Goal: Task Accomplishment & Management: Manage account settings

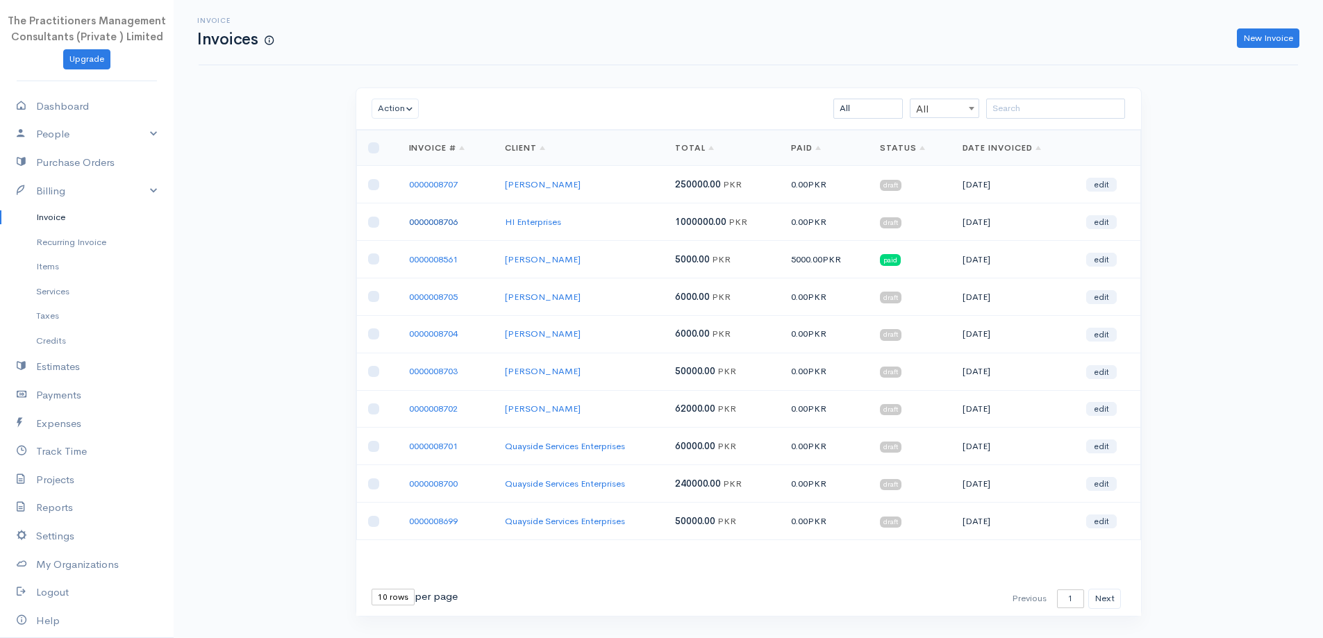
click at [414, 223] on link "0000008706" at bounding box center [433, 222] width 49 height 12
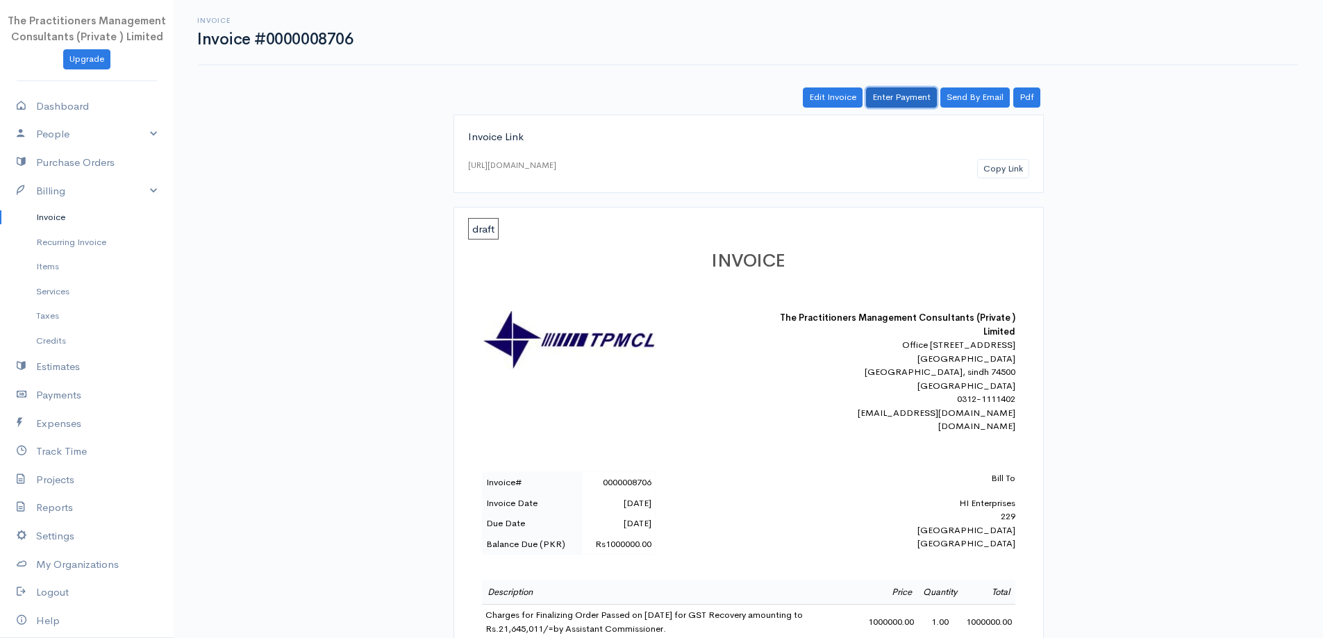
click at [907, 99] on link "Enter Payment" at bounding box center [901, 98] width 71 height 20
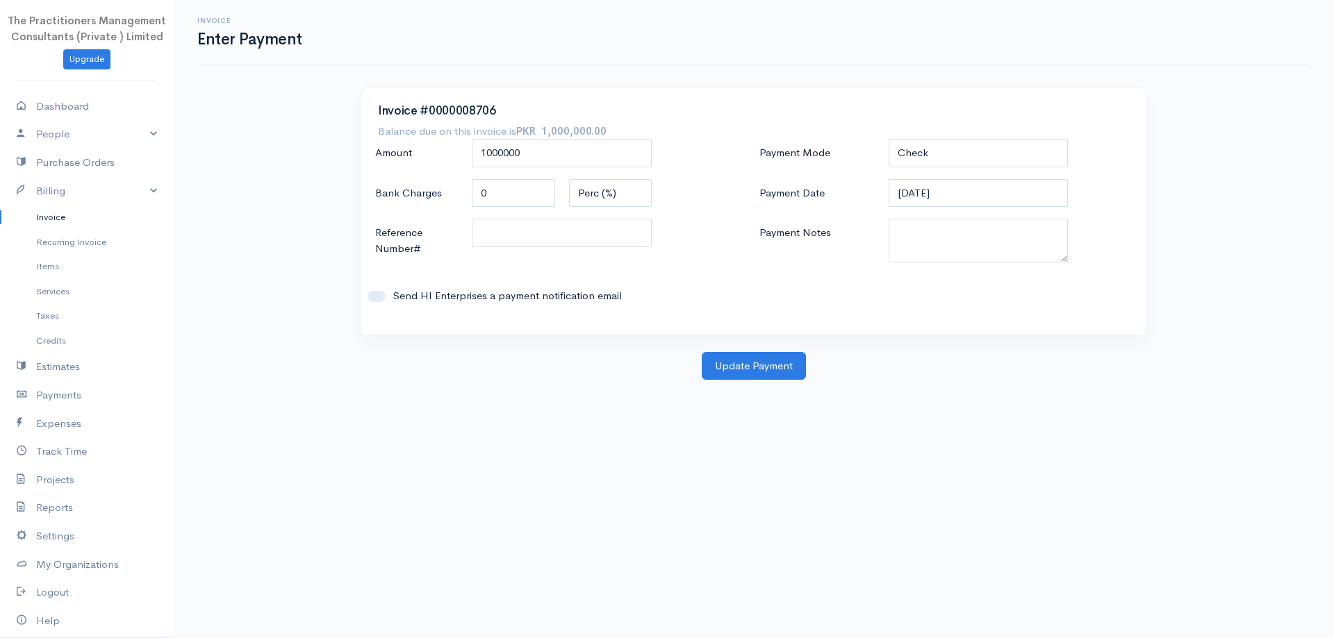
click at [999, 171] on div "Payment Mode Check Bank Transfer Credit Cash Debit ACH VISA MASTERCARD AMEX DIS…" at bounding box center [946, 228] width 384 height 179
click at [984, 158] on select "Check Bank Transfer Credit Cash Debit ACH VISA MASTERCARD AMEX DISCOVER DINERS …" at bounding box center [978, 153] width 180 height 28
click at [888, 139] on select "Check Bank Transfer Credit Cash Debit ACH VISA MASTERCARD AMEX DISCOVER DINERS …" at bounding box center [978, 153] width 180 height 28
click at [998, 237] on textarea "Payment Notes" at bounding box center [978, 241] width 180 height 44
click at [996, 150] on select "Check Bank Transfer Credit Cash Debit ACH VISA MASTERCARD AMEX DISCOVER DINERS …" at bounding box center [978, 153] width 180 height 28
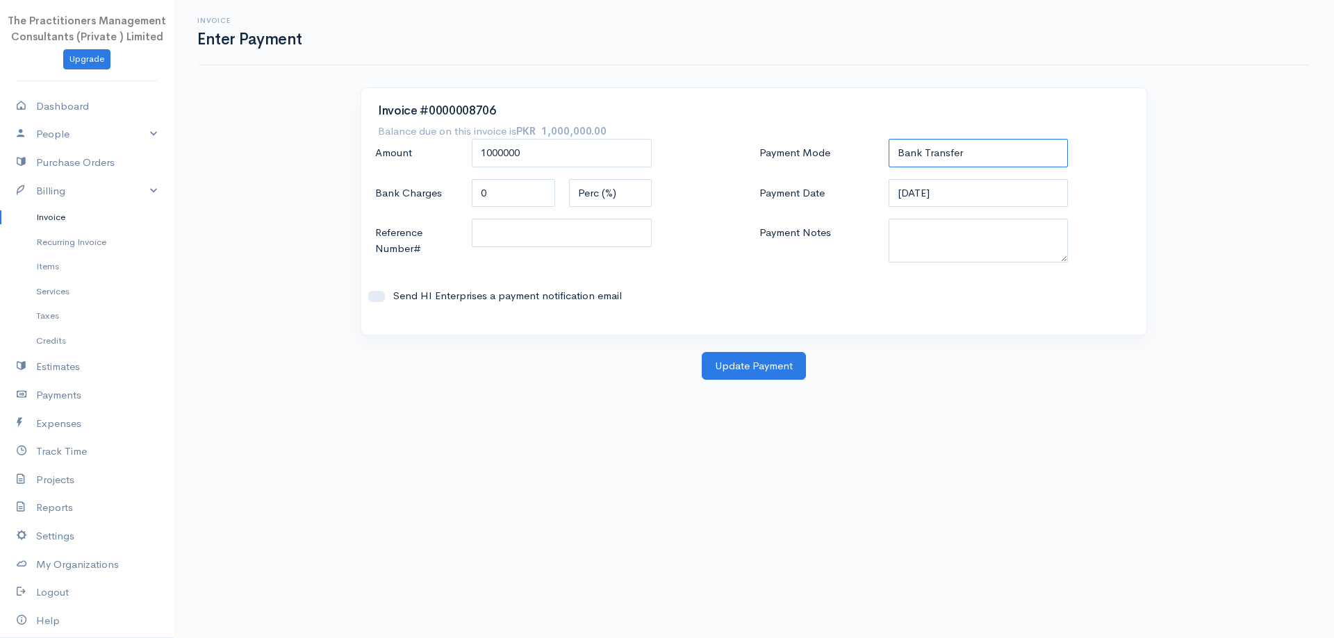
select select "Cash"
click at [888, 139] on select "Check Bank Transfer Credit Cash Debit ACH VISA MASTERCARD AMEX DISCOVER DINERS …" at bounding box center [978, 153] width 180 height 28
click at [1014, 229] on textarea "Payment Notes" at bounding box center [978, 241] width 180 height 44
click at [943, 229] on textarea "Payment Notes" at bounding box center [978, 241] width 180 height 44
type textarea "5825"
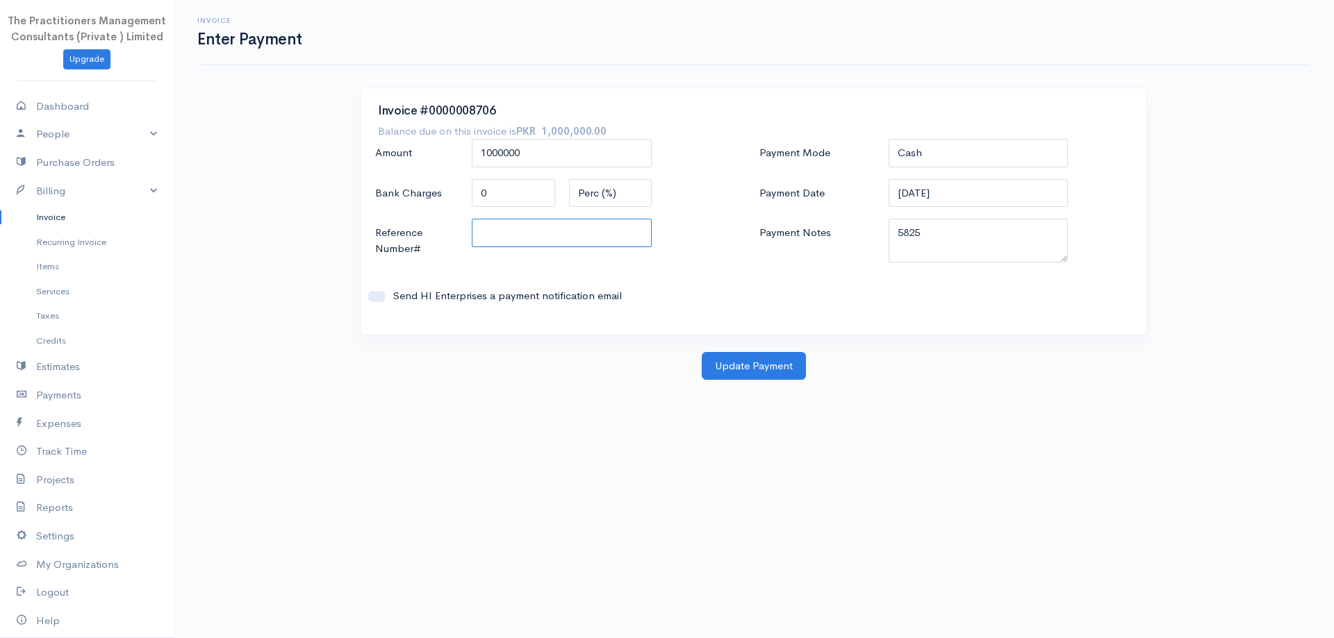
click at [613, 237] on input "Reference Number#" at bounding box center [562, 233] width 180 height 28
type input "5825"
click at [739, 374] on button "Update Payment" at bounding box center [754, 366] width 104 height 28
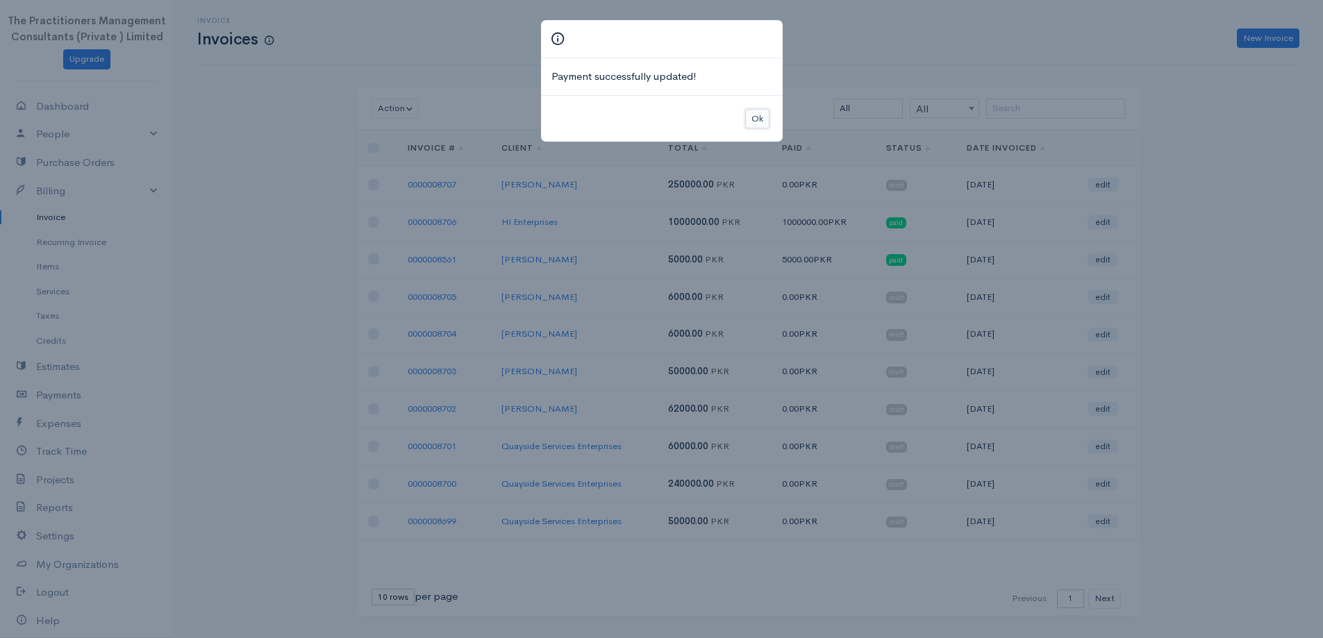
click at [748, 115] on button "Ok" at bounding box center [757, 119] width 24 height 20
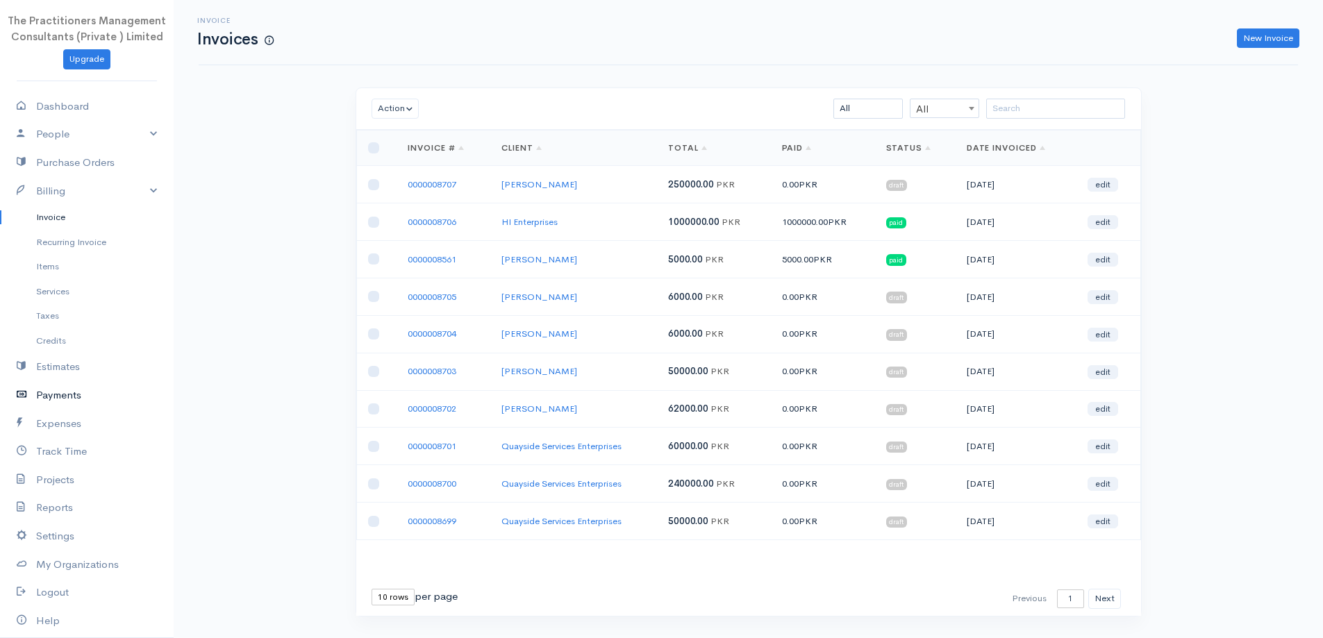
click at [95, 404] on link "Payments" at bounding box center [87, 395] width 174 height 28
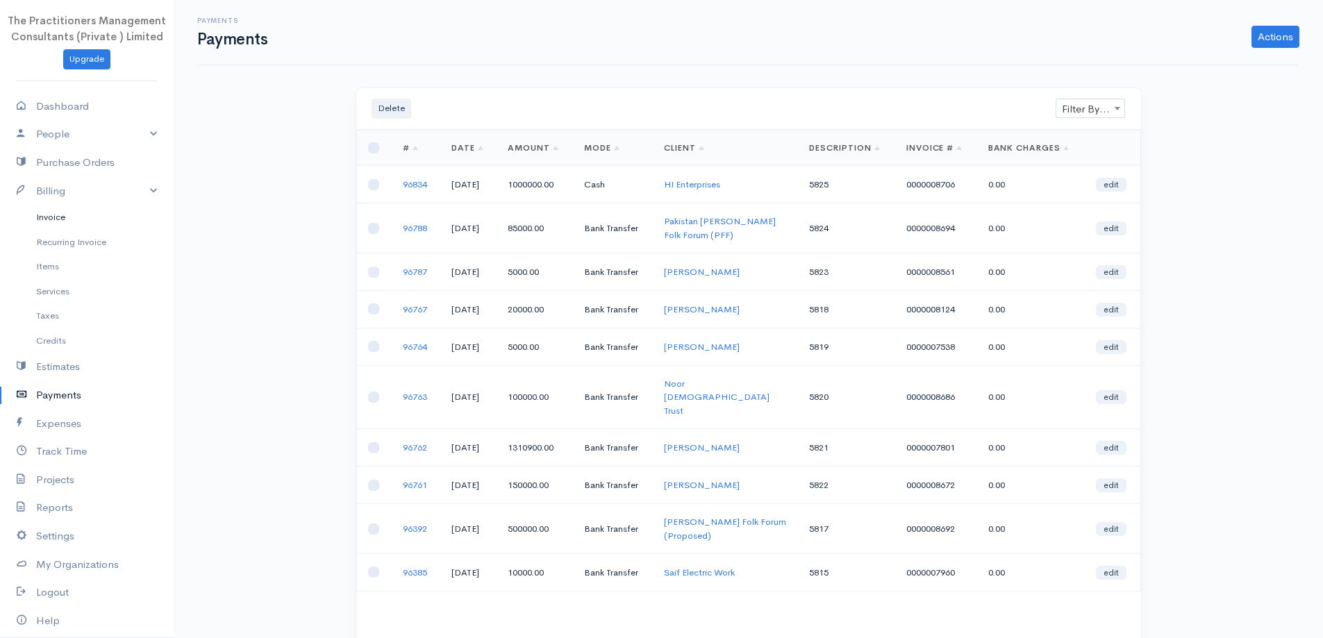
click at [62, 208] on link "Invoice" at bounding box center [87, 217] width 174 height 25
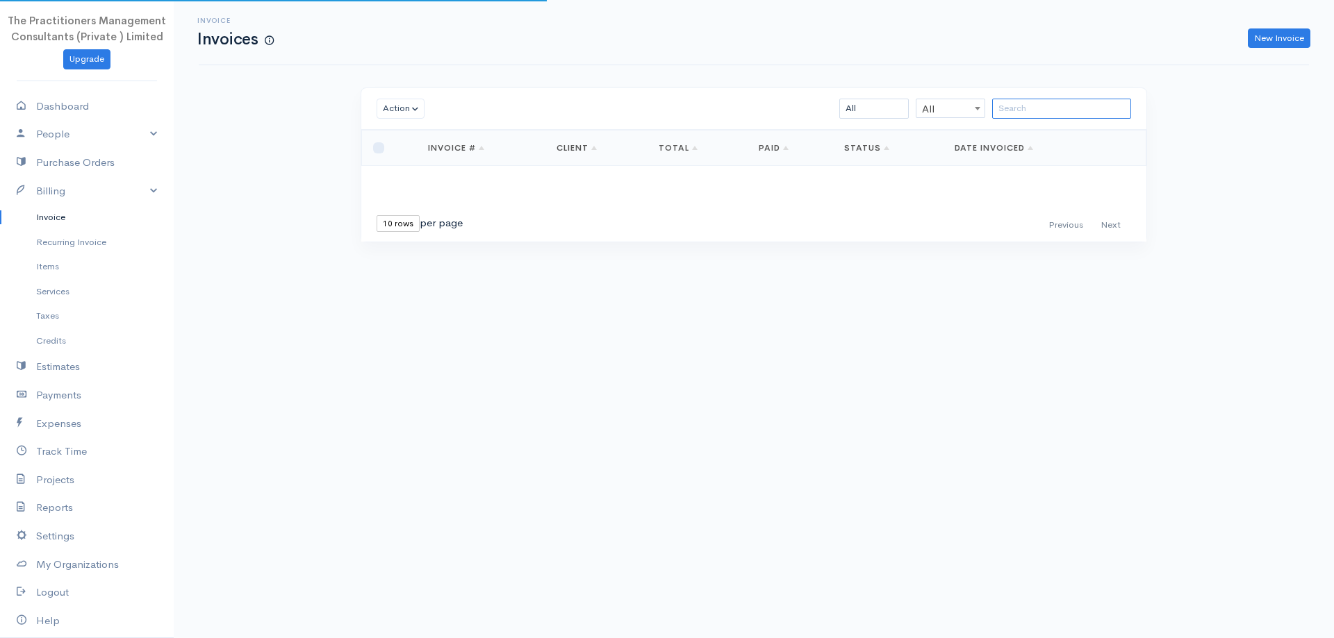
click at [1061, 106] on input "search" at bounding box center [1061, 109] width 139 height 20
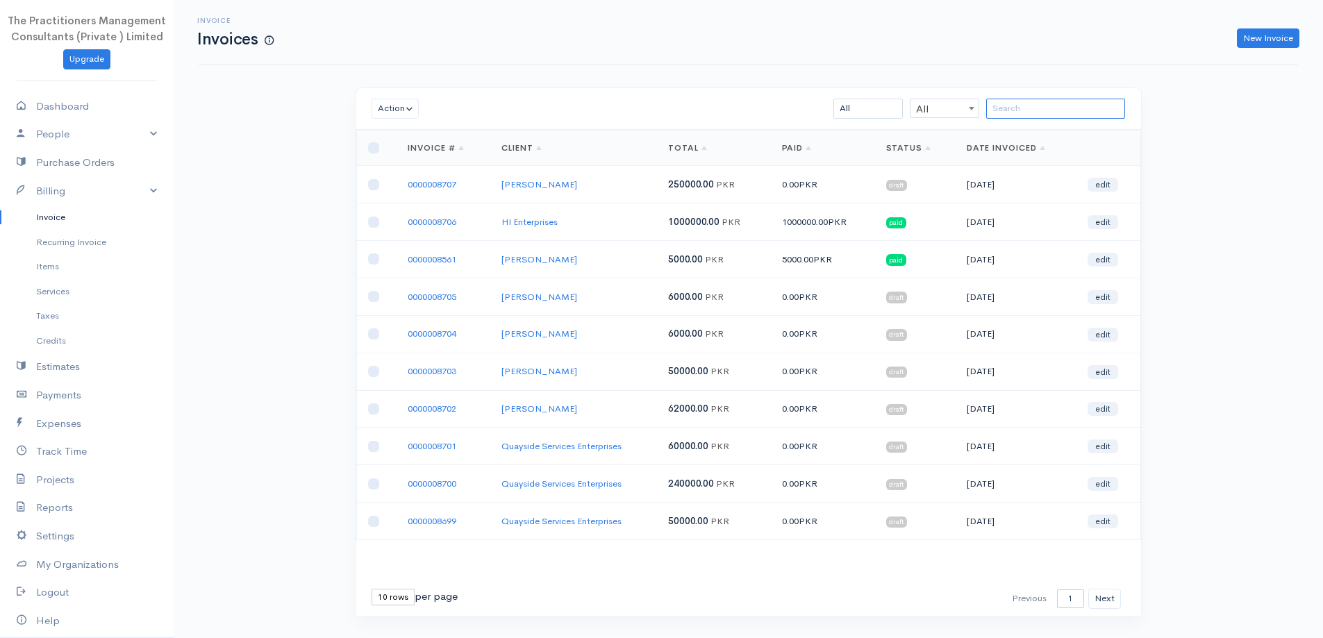
paste input "SAMEEN AHMED"
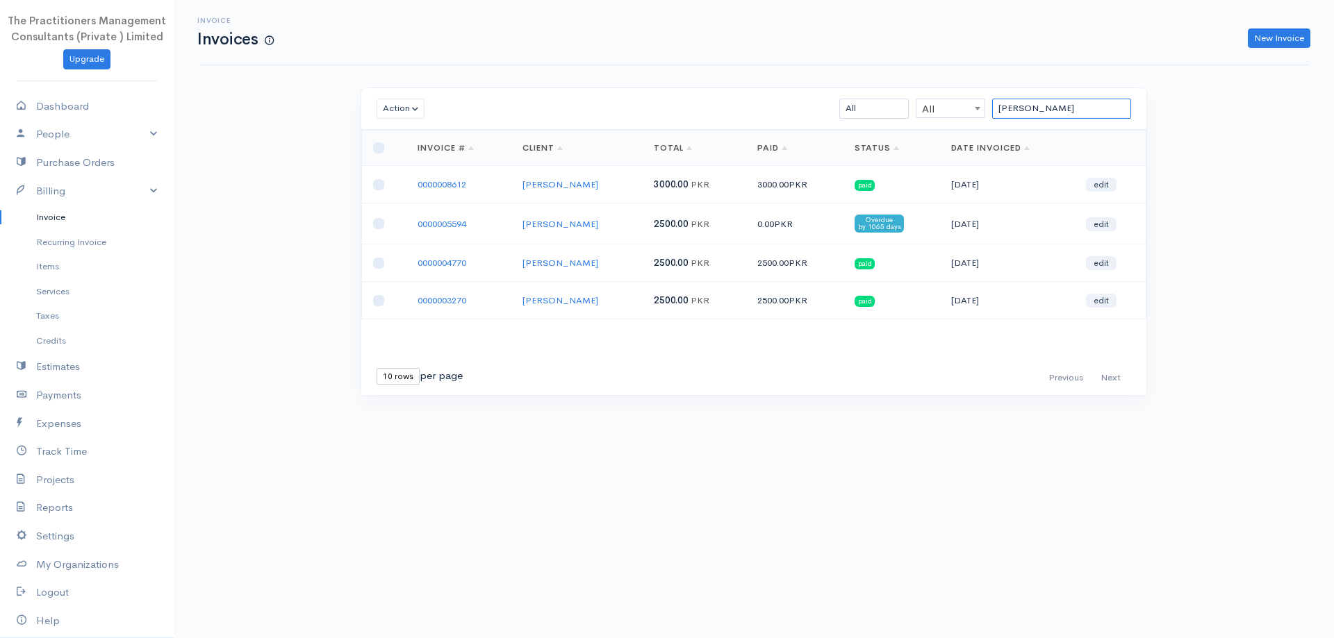
type input "SAMEEN AHMED"
click at [1113, 107] on input "SAMEEN AHMED" at bounding box center [1061, 109] width 139 height 20
click at [1112, 107] on input "SAMEEN AHMED" at bounding box center [1061, 109] width 139 height 20
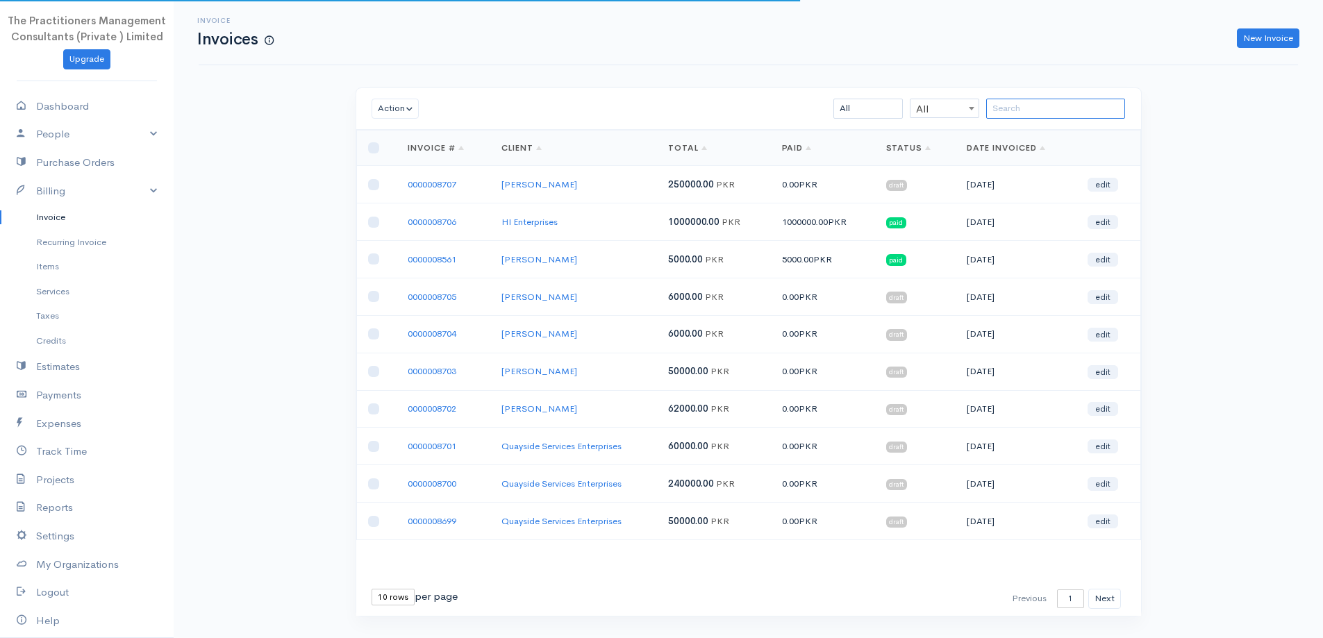
paste input "SHAGUFTA TARIQ"
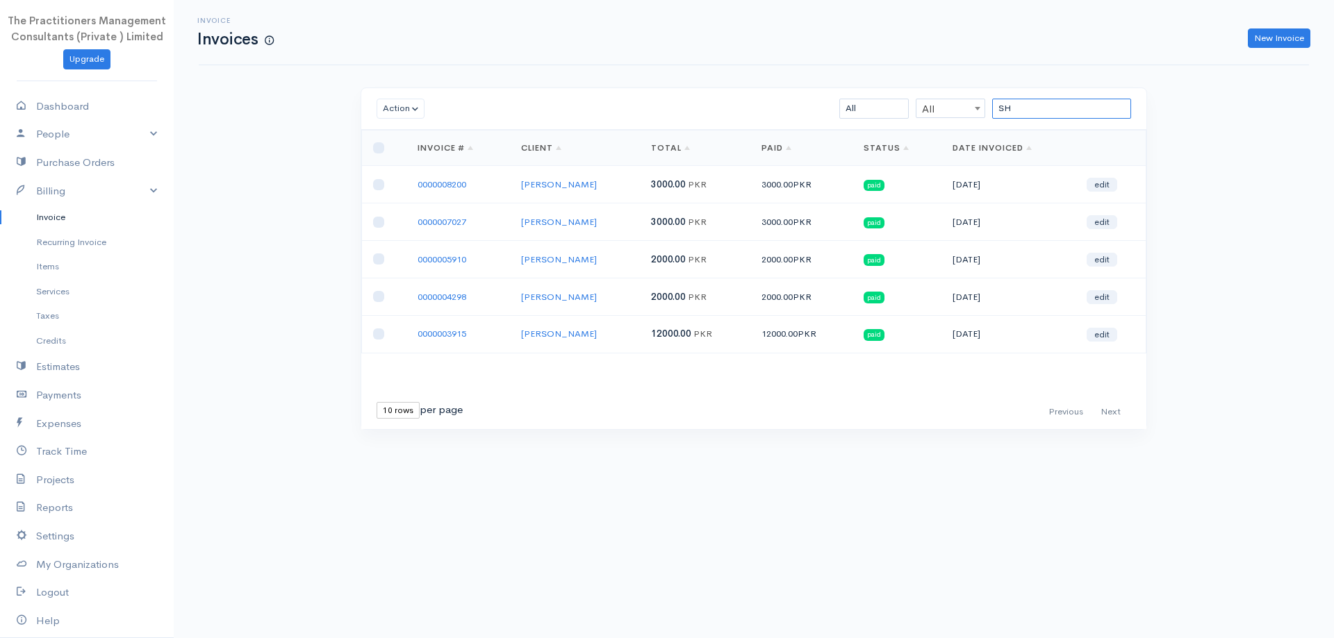
type input "S"
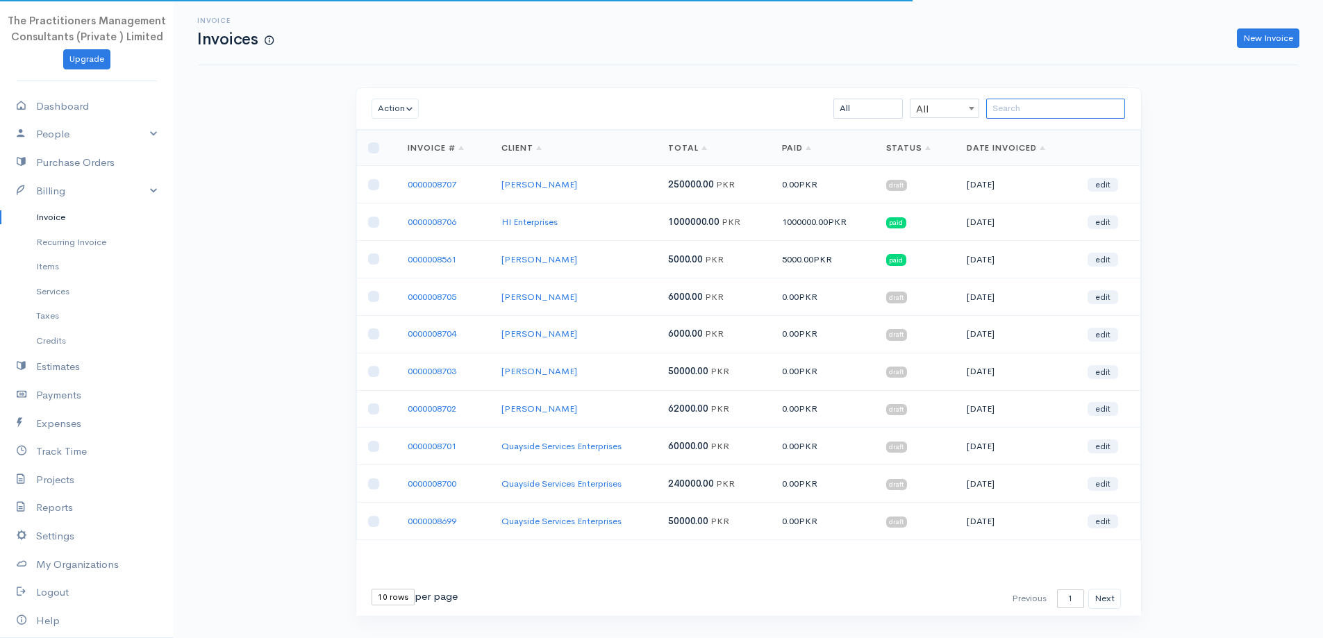
paste input "MAHMOOD ALI"
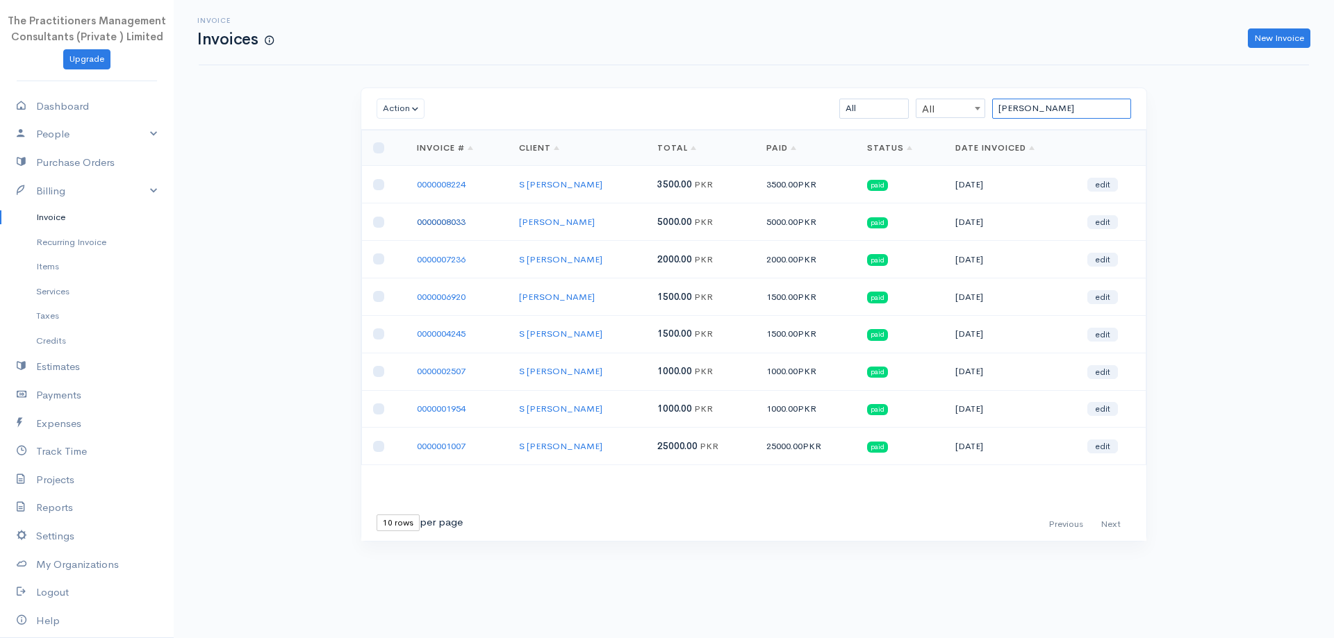
type input "MAHMOOD ALI"
click at [453, 219] on link "0000008033" at bounding box center [441, 222] width 49 height 12
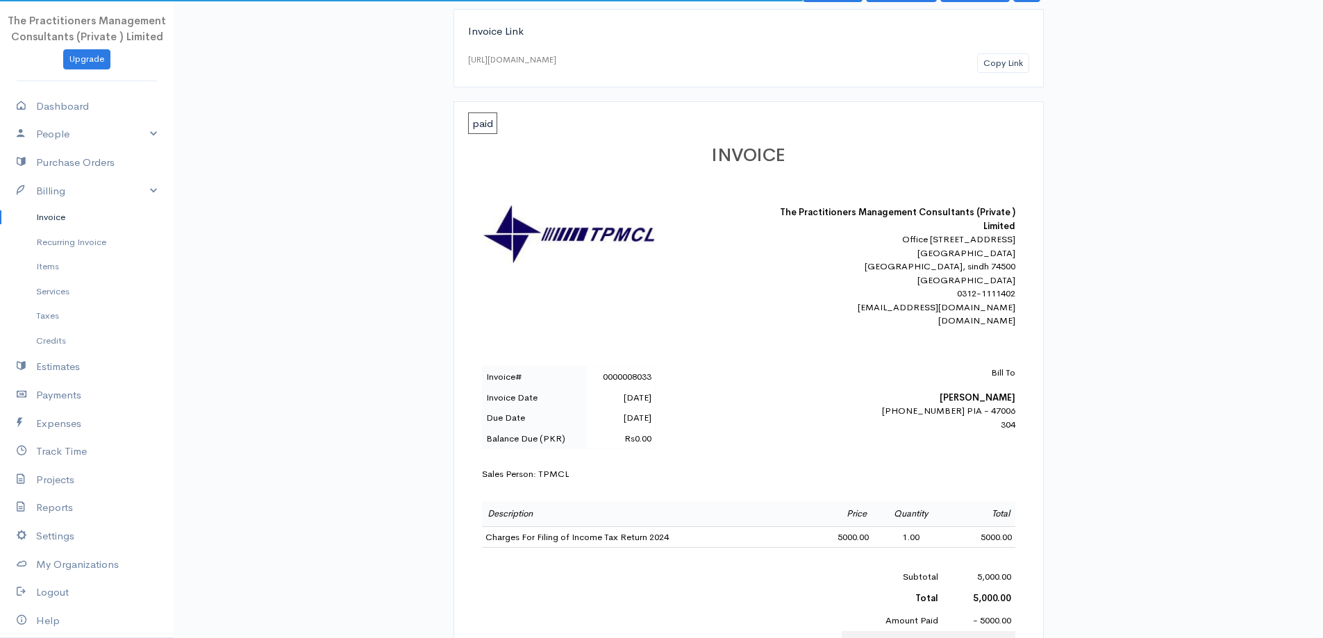
scroll to position [139, 0]
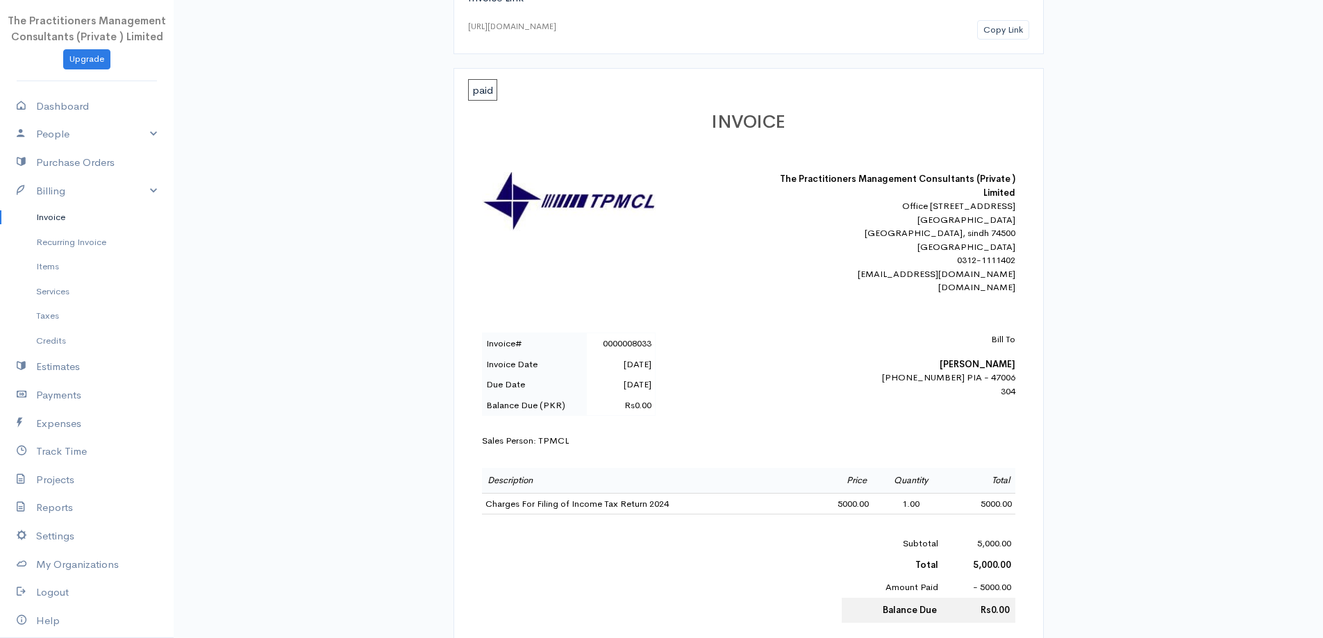
click at [112, 218] on link "Invoice" at bounding box center [87, 217] width 174 height 25
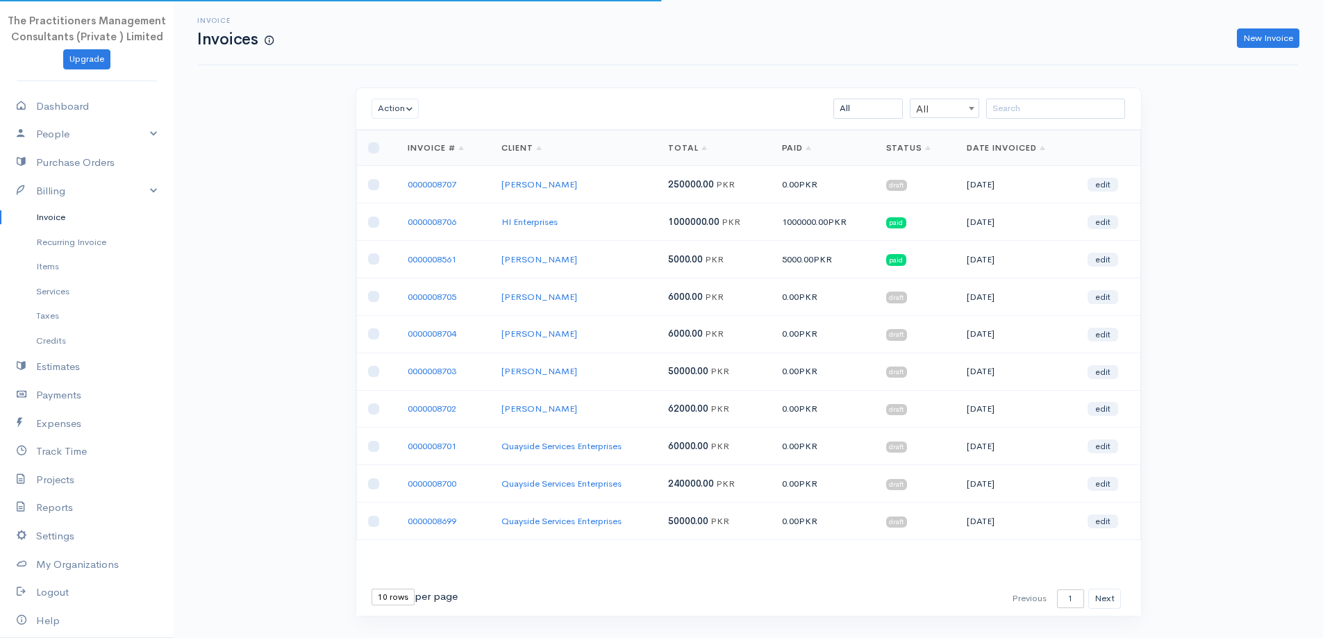
drag, startPoint x: 1044, startPoint y: 93, endPoint x: 1045, endPoint y: 104, distance: 11.1
click at [1045, 104] on div "Action Archive Delete Download PDF Send Mark as Sent Mark Un-Sent Enter Payment…" at bounding box center [748, 109] width 785 height 42
click at [1045, 104] on input "search" at bounding box center [1055, 109] width 139 height 20
paste input "MUNIR AHMED"
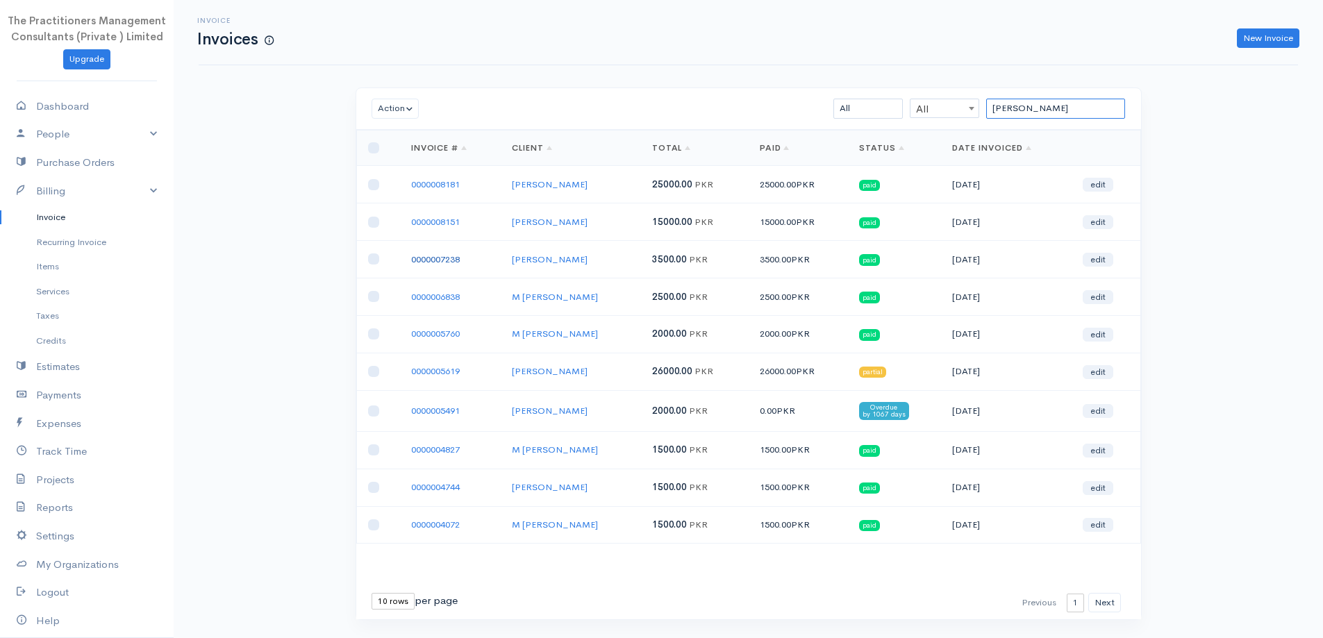
type input "MUNIR AHMED"
click at [439, 260] on link "0000007238" at bounding box center [435, 260] width 49 height 12
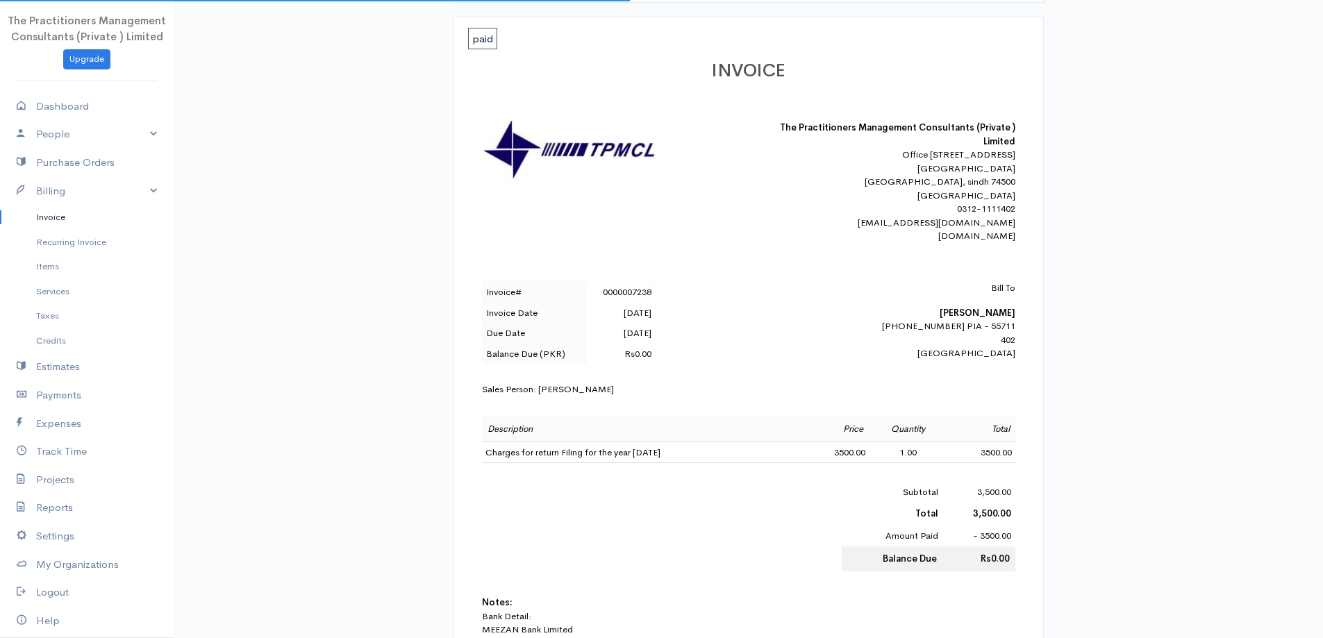
scroll to position [208, 0]
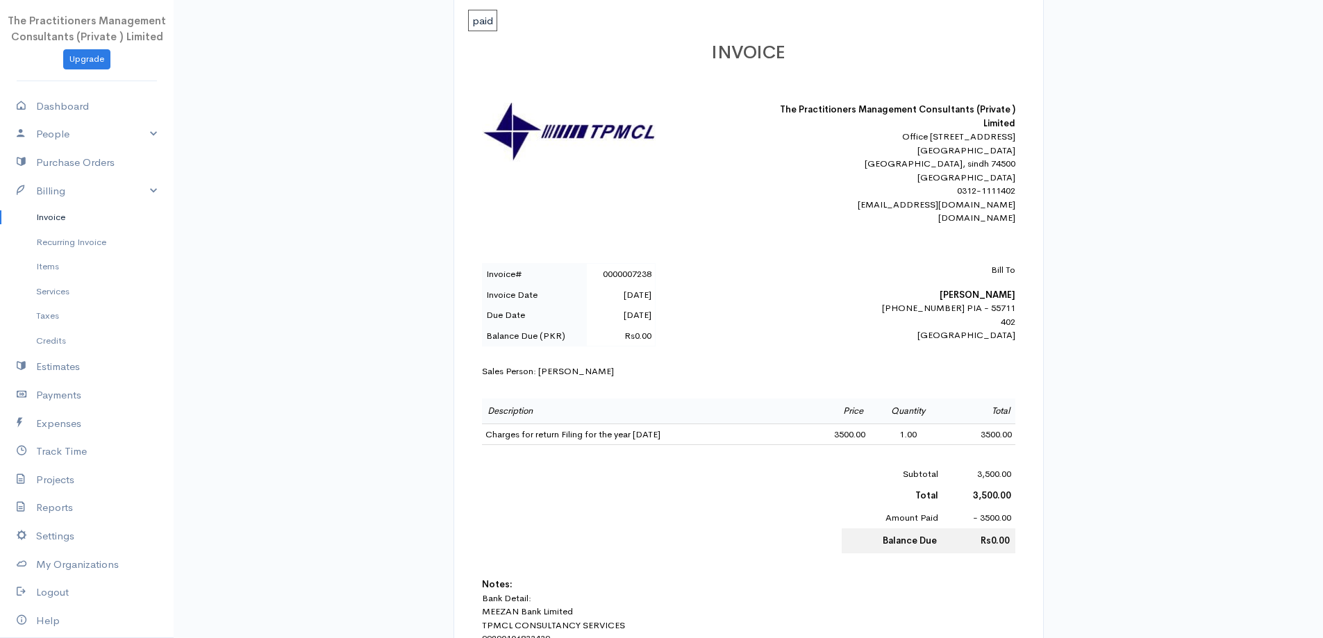
click at [40, 226] on link "Invoice" at bounding box center [87, 217] width 174 height 25
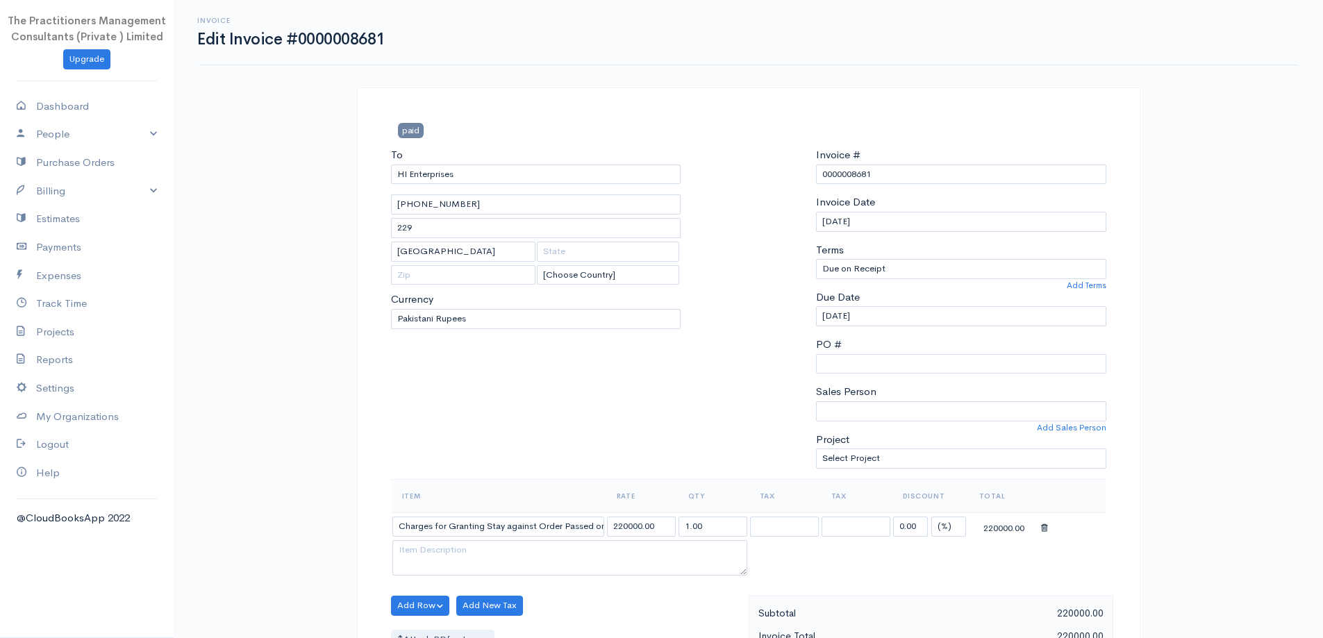
select select "[GEOGRAPHIC_DATA]"
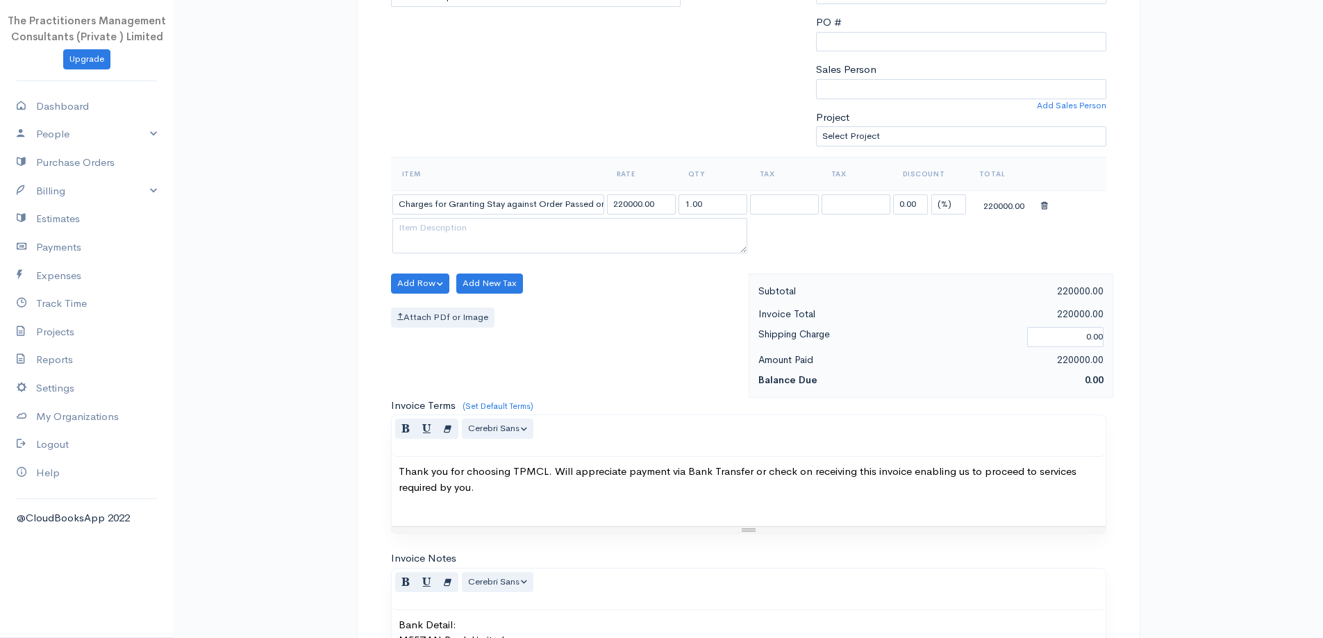
scroll to position [278, 0]
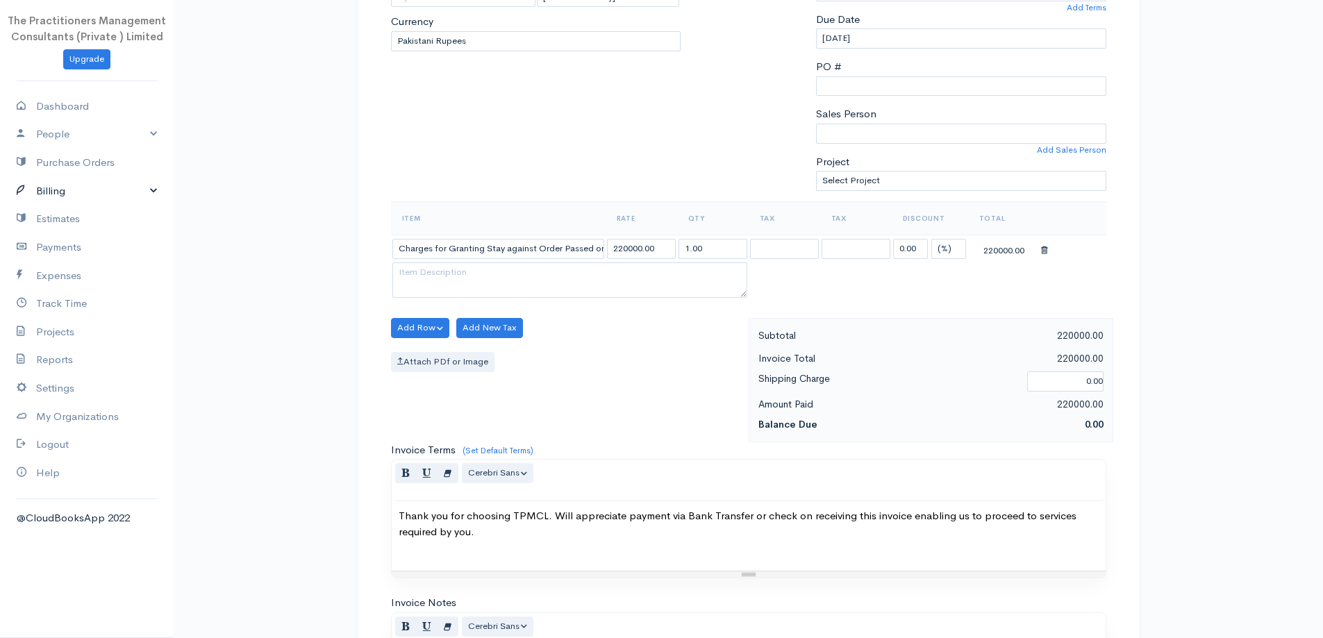
click at [140, 190] on link "Billing" at bounding box center [87, 191] width 174 height 28
click at [98, 212] on link "Invoice" at bounding box center [87, 217] width 174 height 25
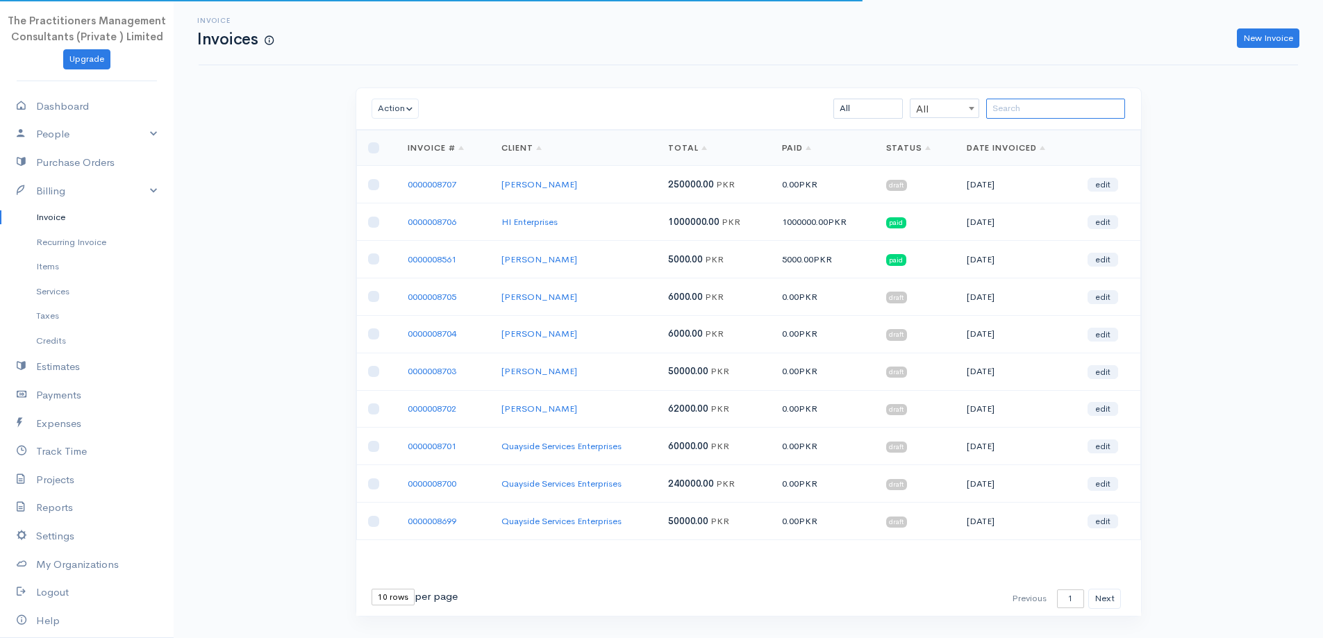
click at [1010, 112] on input "search" at bounding box center [1055, 109] width 139 height 20
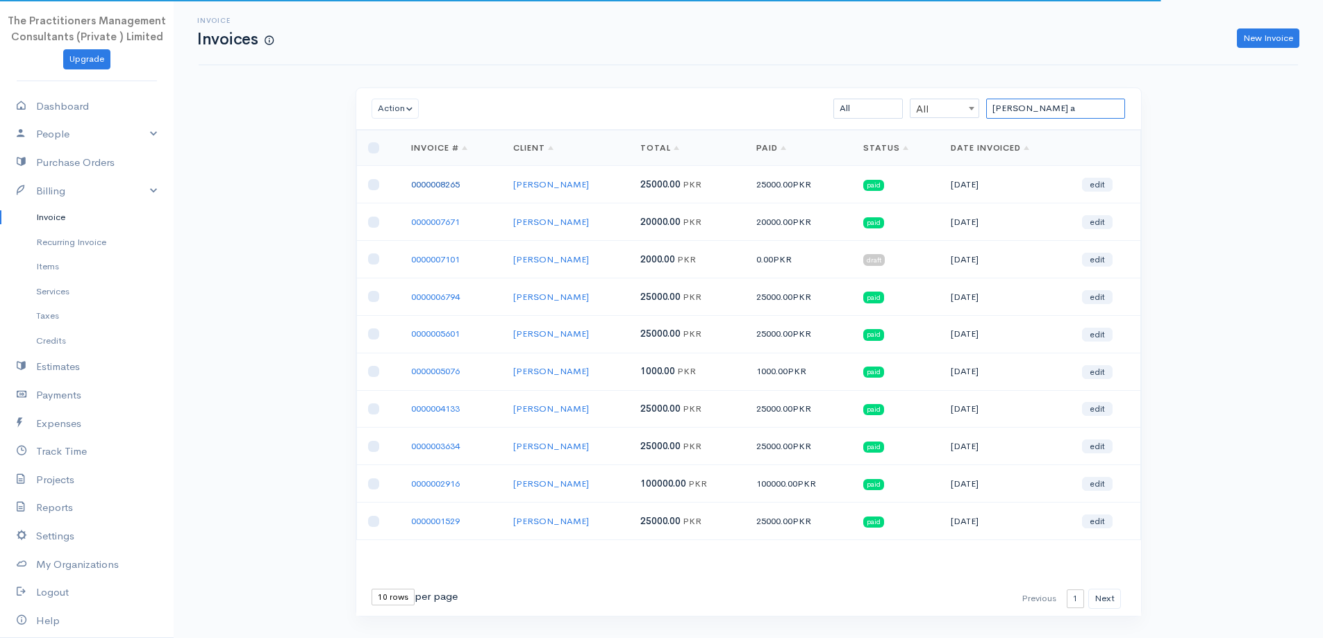
type input "[PERSON_NAME] a"
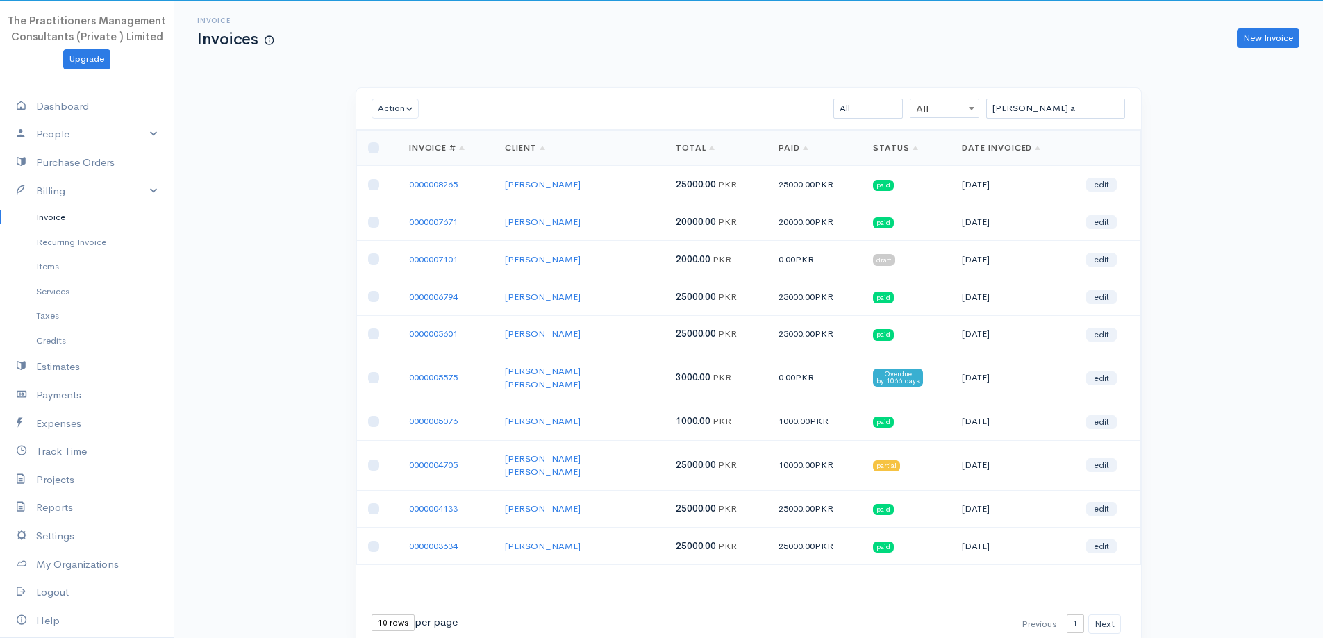
click at [447, 188] on link "0000008265" at bounding box center [433, 185] width 49 height 12
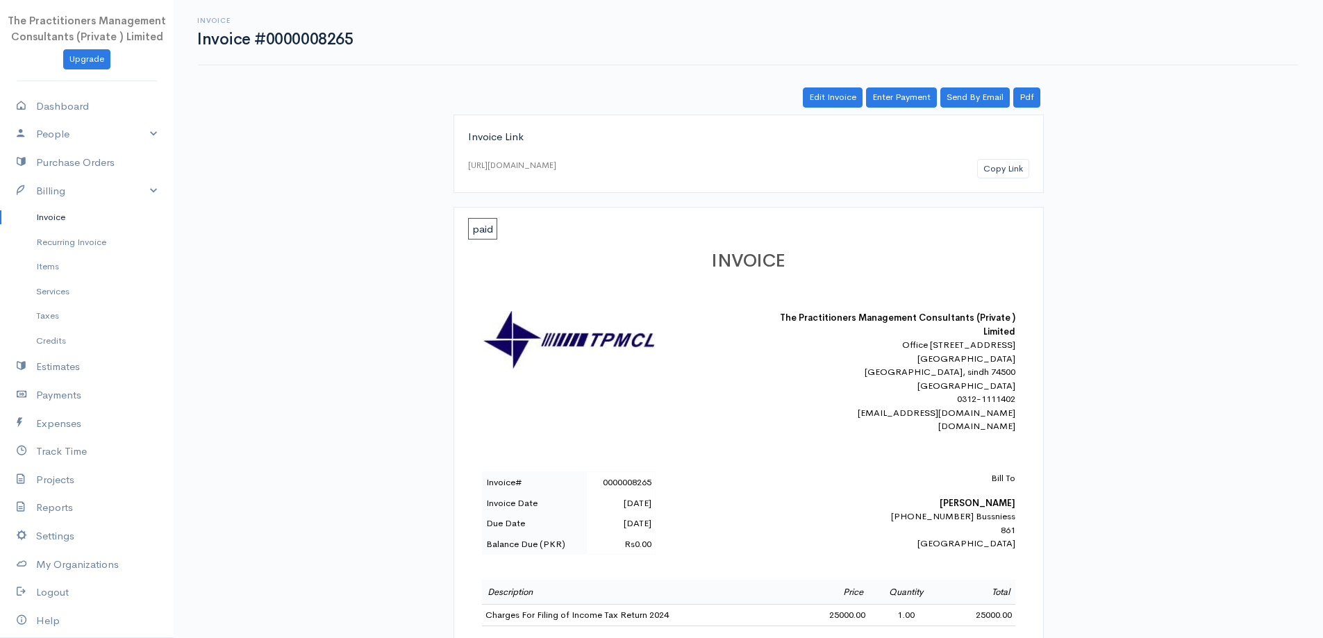
click at [57, 214] on link "Invoice" at bounding box center [87, 217] width 174 height 25
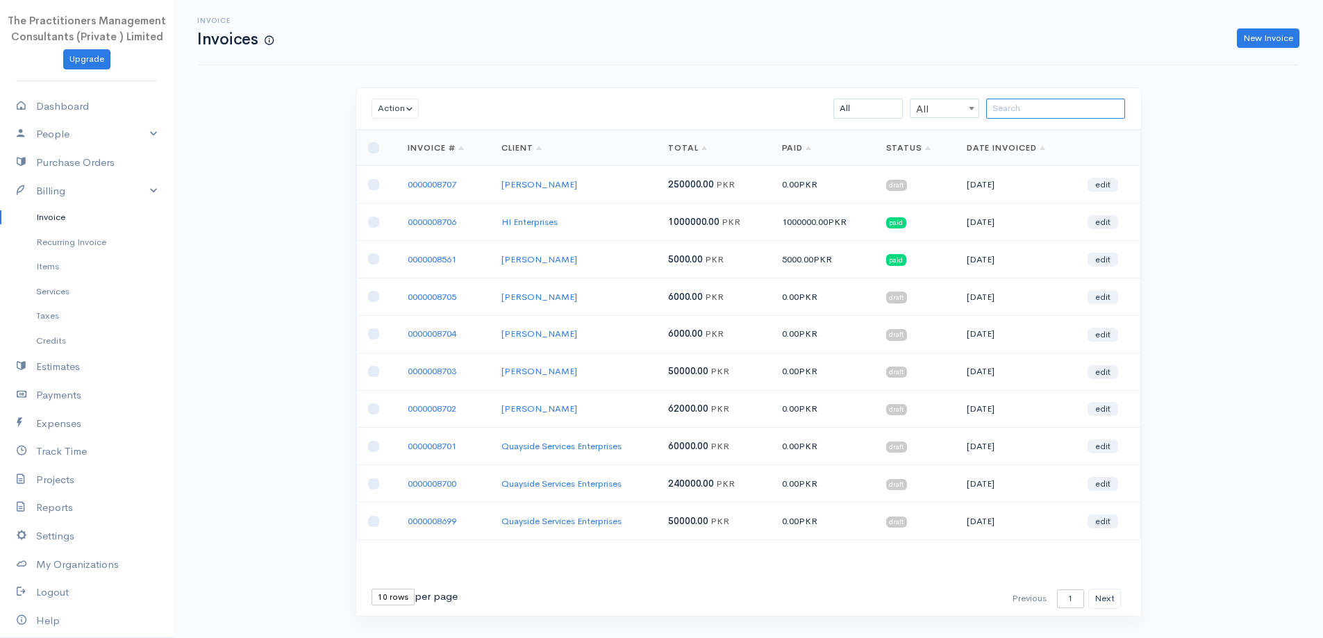
click at [1053, 104] on input "search" at bounding box center [1055, 109] width 139 height 20
